Goal: Task Accomplishment & Management: Complete application form

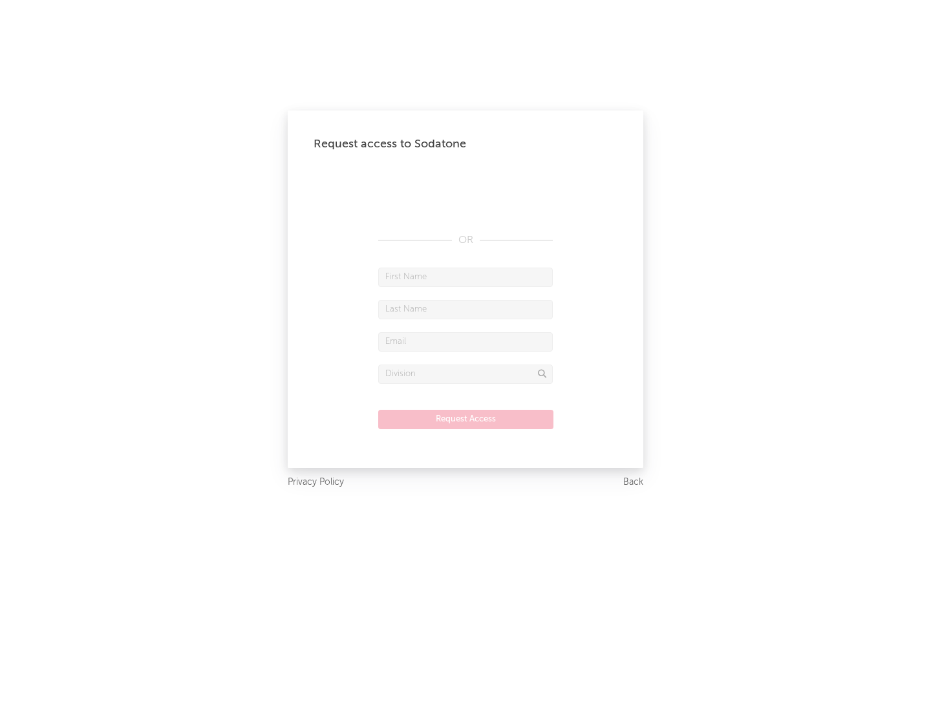
click at [465, 277] on input "text" at bounding box center [465, 277] width 175 height 19
type input "[PERSON_NAME]"
click at [465, 309] on input "text" at bounding box center [465, 309] width 175 height 19
type input "[PERSON_NAME]"
click at [465, 341] on input "text" at bounding box center [465, 341] width 175 height 19
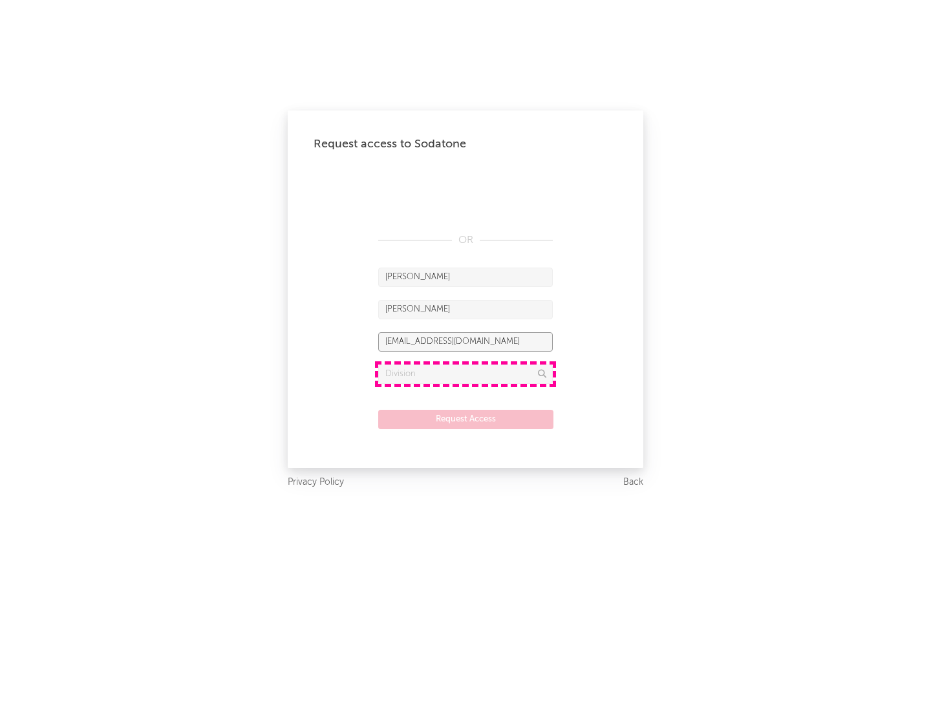
type input "[EMAIL_ADDRESS][DOMAIN_NAME]"
click at [465, 374] on input "text" at bounding box center [465, 374] width 175 height 19
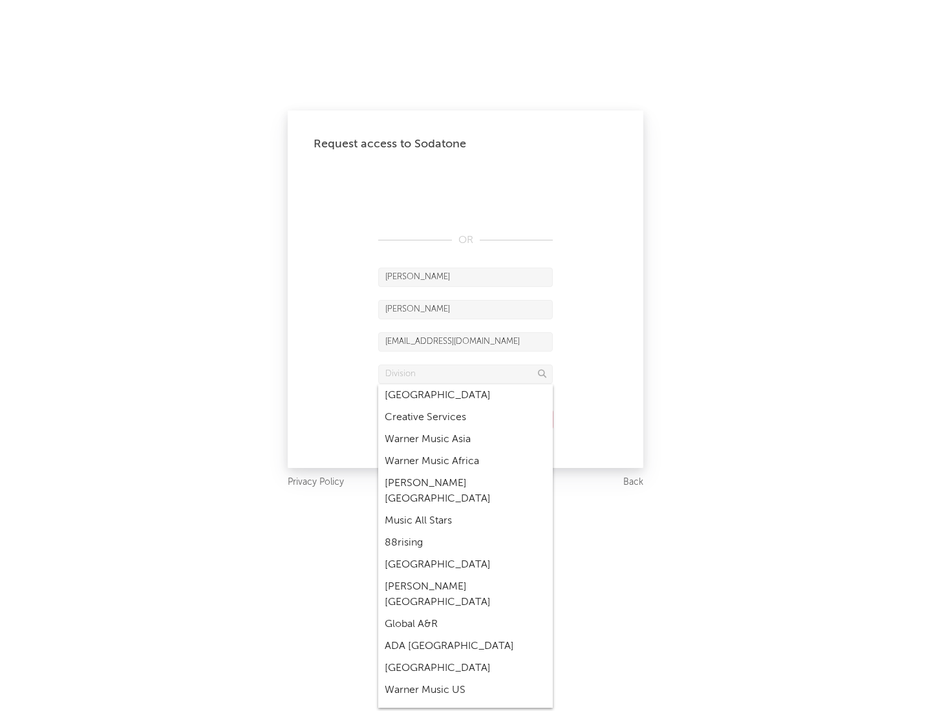
click at [465, 510] on div "Music All Stars" at bounding box center [465, 521] width 175 height 22
type input "Music All Stars"
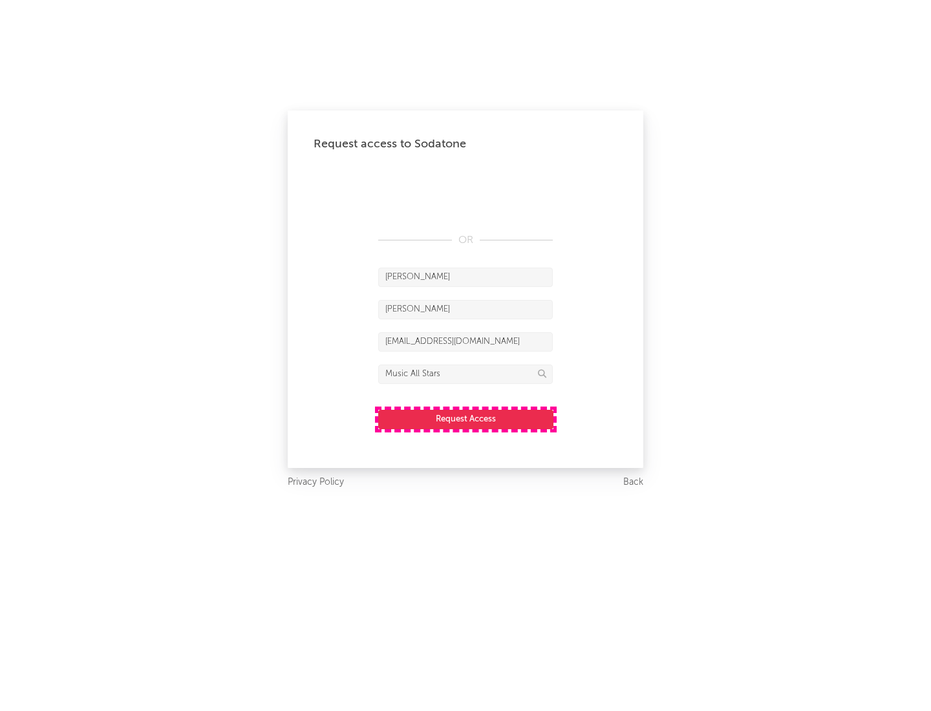
click at [465, 419] on button "Request Access" at bounding box center [465, 419] width 175 height 19
